Goal: Find specific page/section: Find specific page/section

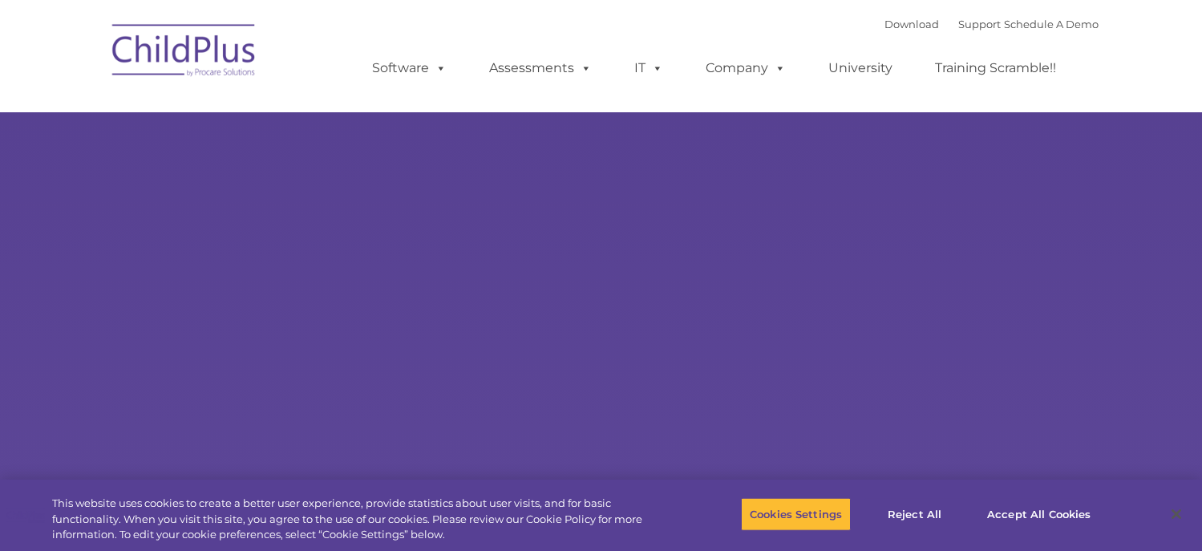
type input ""
select select "MEDIUM"
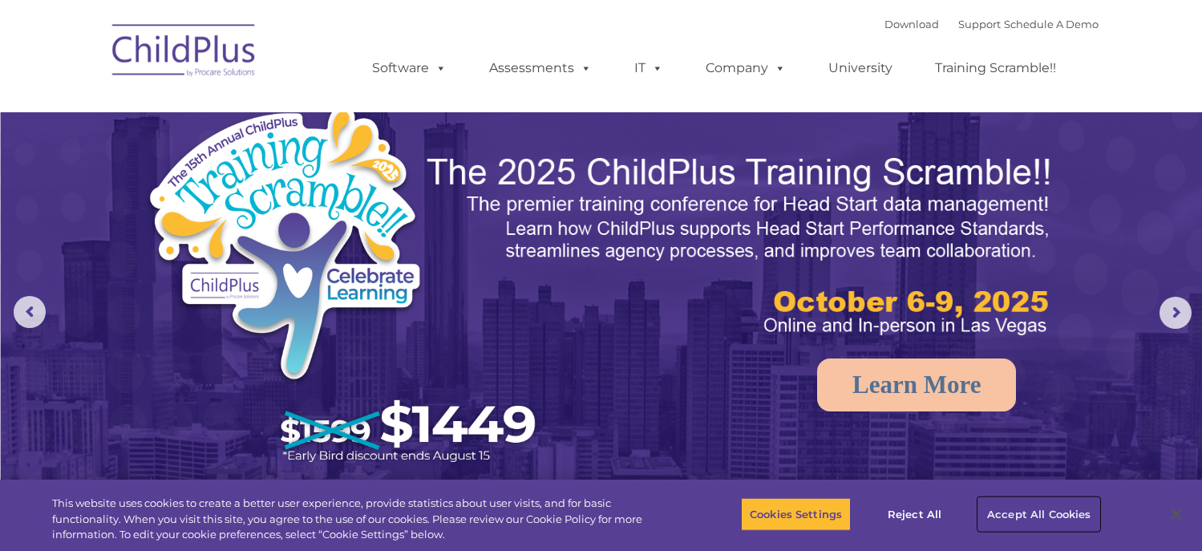
click at [1029, 503] on button "Accept All Cookies" at bounding box center [1038, 514] width 121 height 34
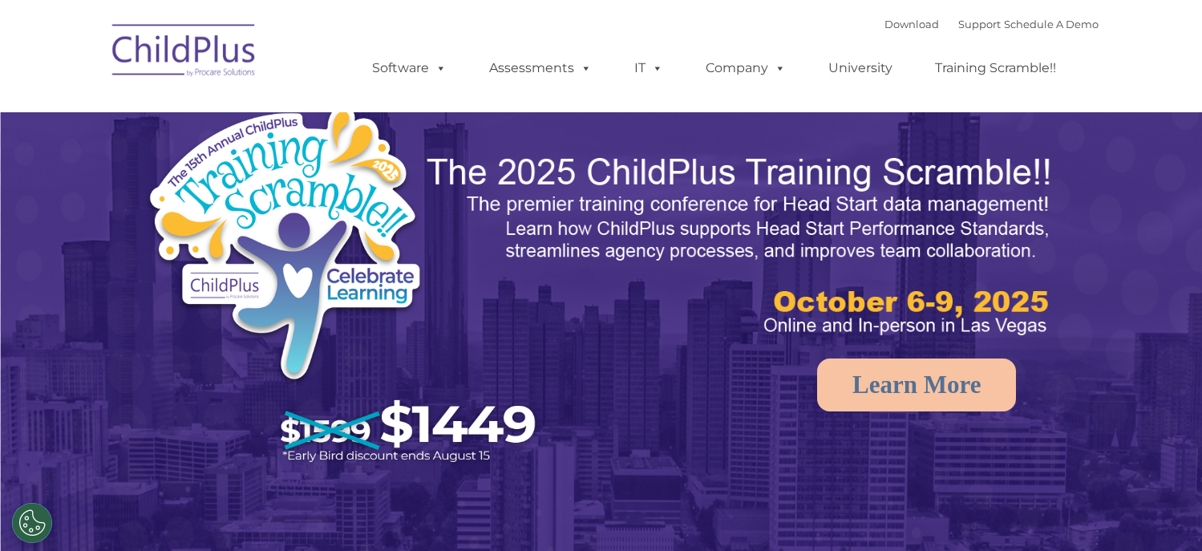
select select "MEDIUM"
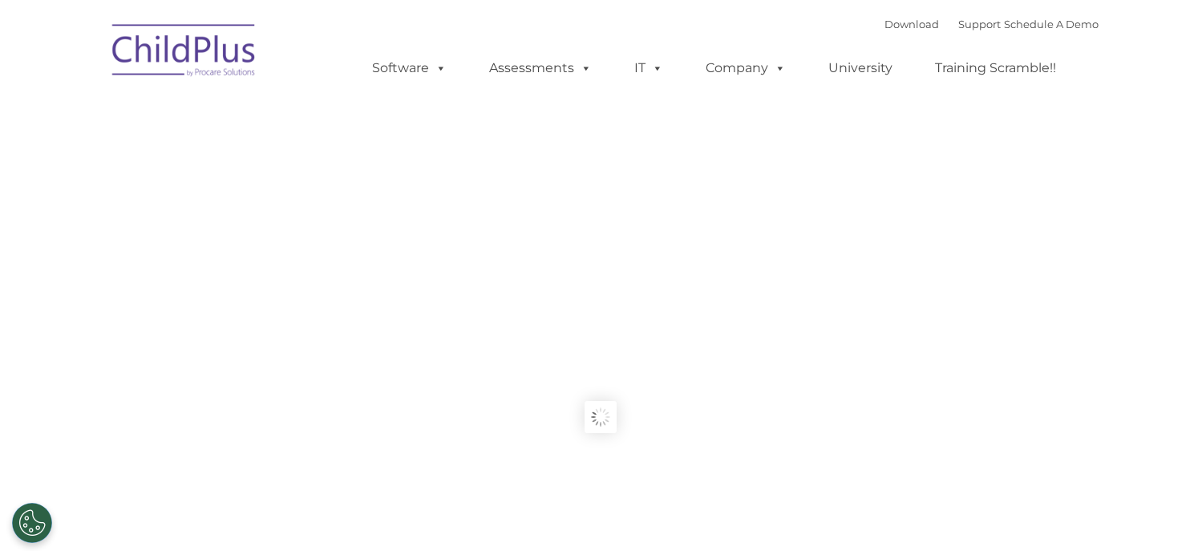
type input ""
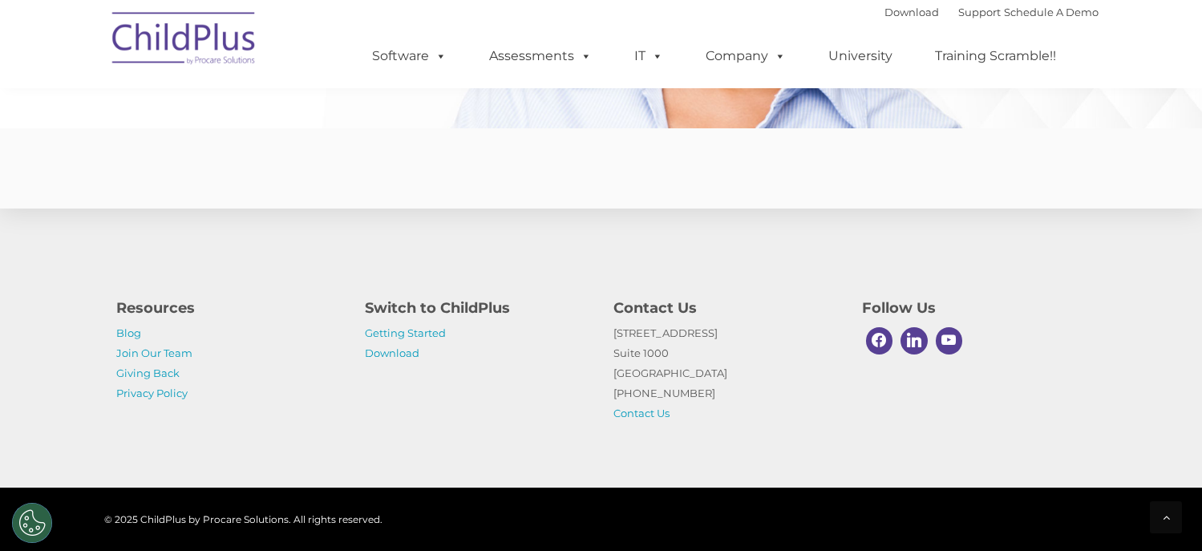
scroll to position [3988, 0]
